Goal: Transaction & Acquisition: Purchase product/service

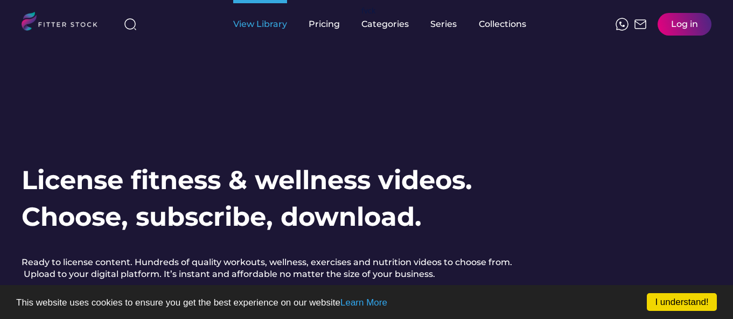
click at [268, 27] on div "View Library" at bounding box center [260, 24] width 54 height 12
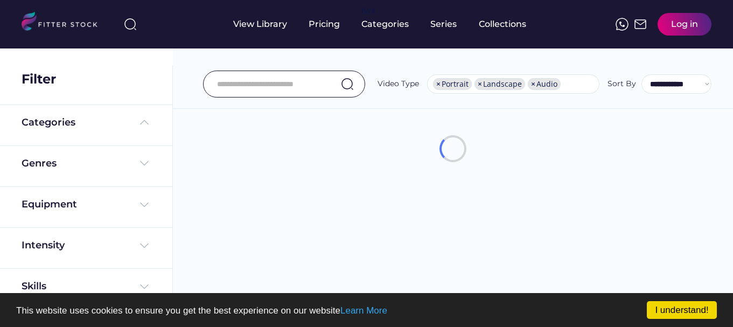
select select "**********"
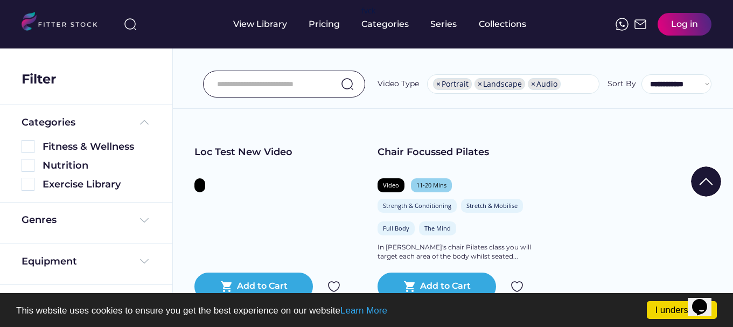
scroll to position [242, 0]
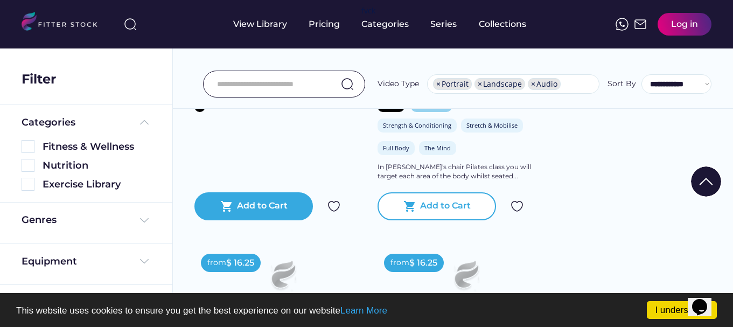
click at [425, 206] on div "Add to Cart" at bounding box center [445, 206] width 51 height 13
